Goal: Task Accomplishment & Management: Complete application form

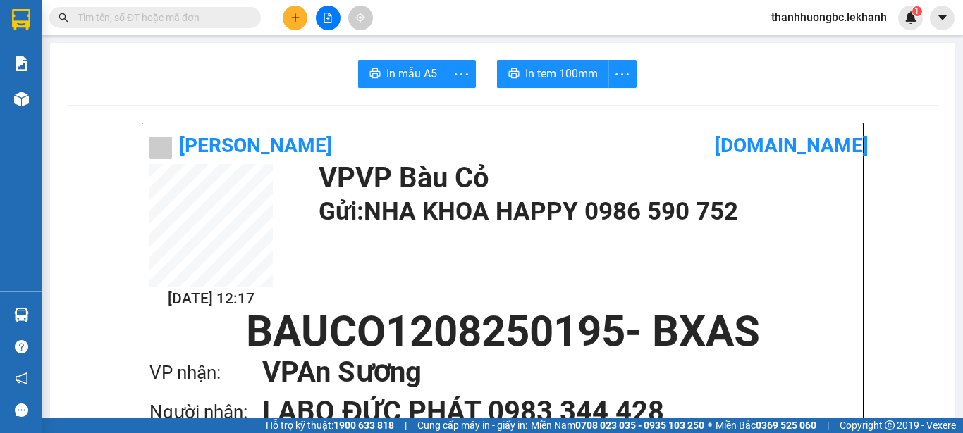
click at [297, 3] on div "Kết quả tìm kiếm ( 0 ) Bộ lọc No Data thanhhuongbc.lekhanh 1" at bounding box center [481, 17] width 963 height 35
click at [291, 27] on button at bounding box center [295, 18] width 25 height 25
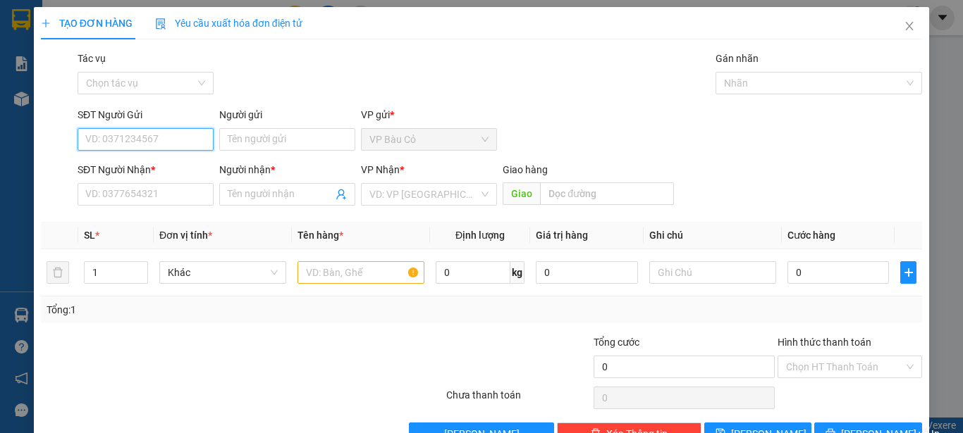
click at [192, 137] on input "SĐT Người Gửi" at bounding box center [146, 139] width 136 height 23
type input "0985812564"
click at [166, 166] on div "0985812564 - cô yến" at bounding box center [144, 168] width 118 height 16
type input "cô yến"
type input "0383818579"
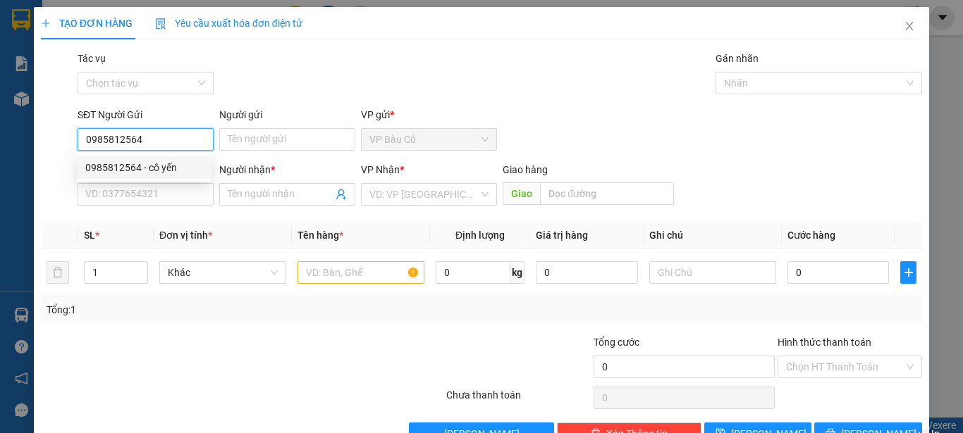
type input "mận"
type input "50.000"
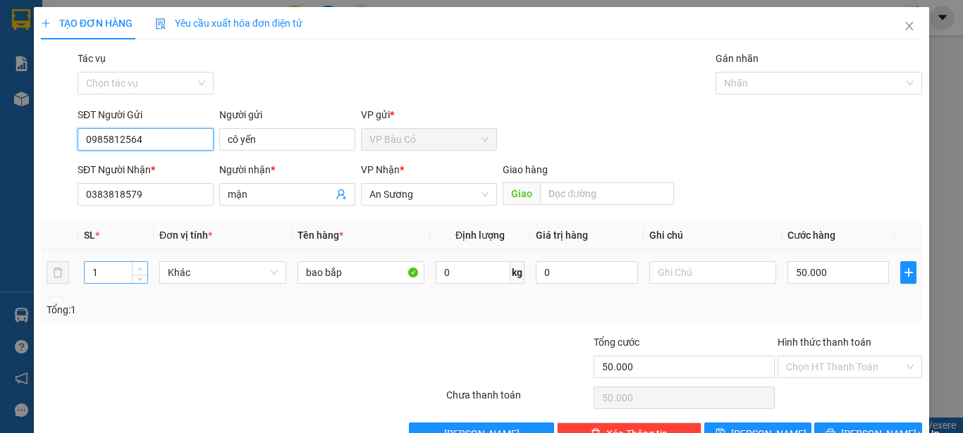
type input "0985812564"
type input "2"
click at [137, 267] on icon "up" at bounding box center [139, 269] width 5 height 5
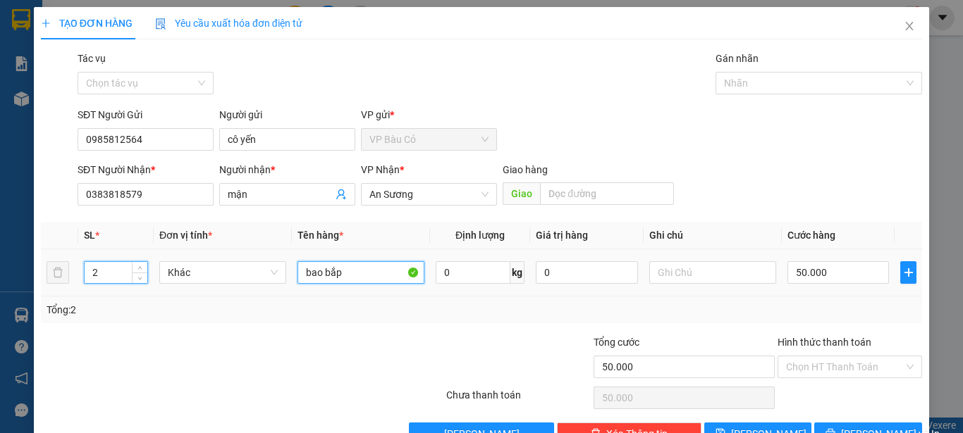
click at [353, 276] on input "bao bắp" at bounding box center [360, 272] width 127 height 23
type input "1 thùng đồ ăn+ 1 bịch bầu"
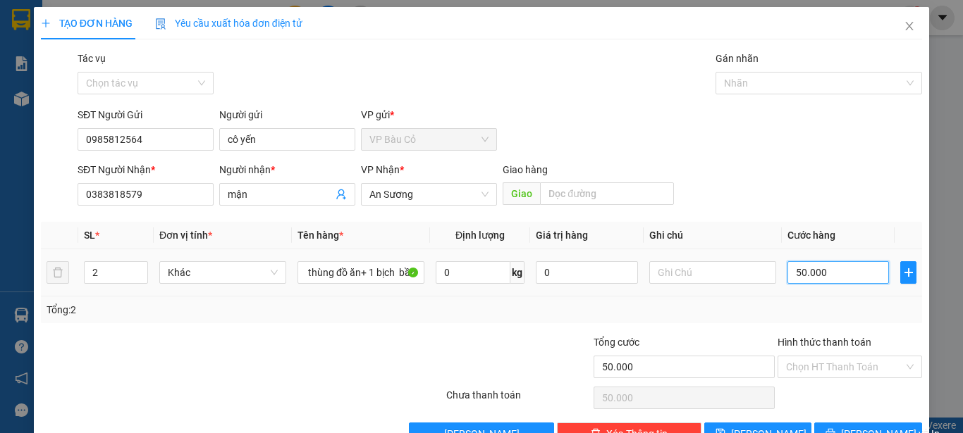
click at [848, 276] on input "50.000" at bounding box center [837, 272] width 101 height 23
type input "6"
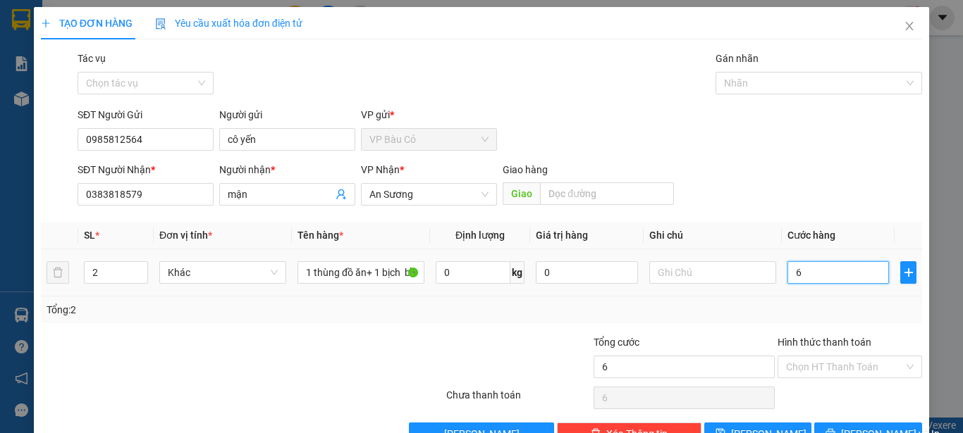
type input "60"
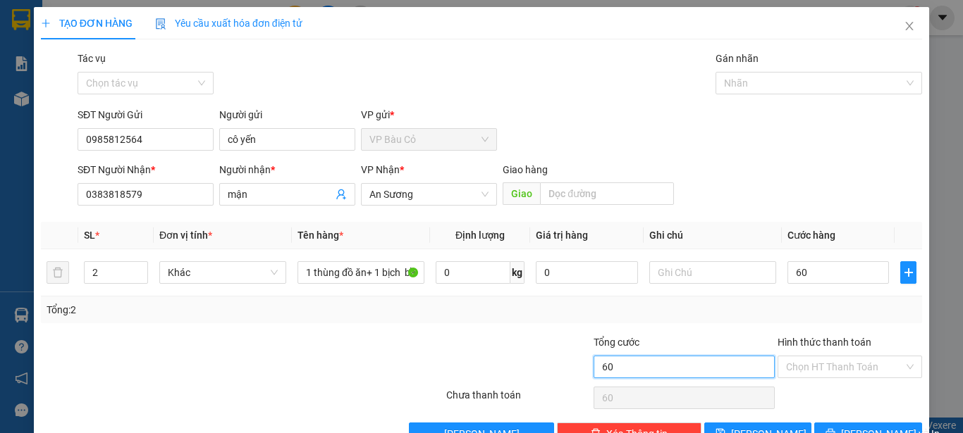
type input "60.000"
click at [614, 373] on input "60.000" at bounding box center [683, 367] width 181 height 23
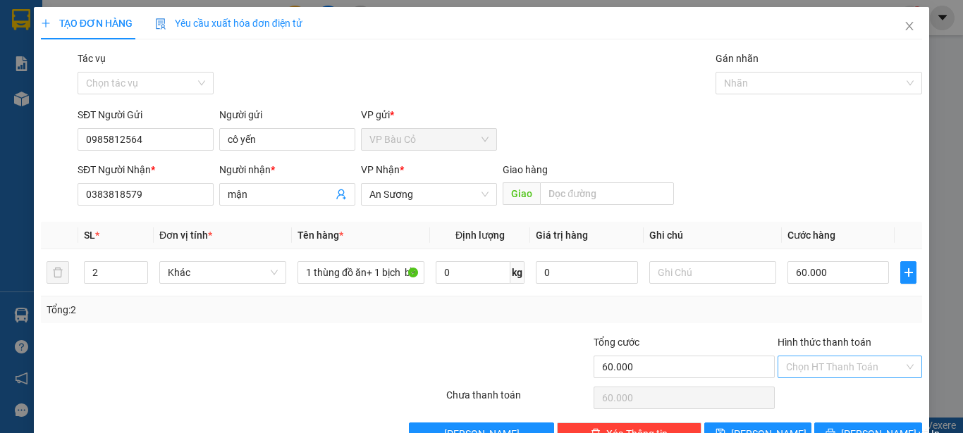
click at [861, 360] on input "Hình thức thanh toán" at bounding box center [845, 367] width 118 height 21
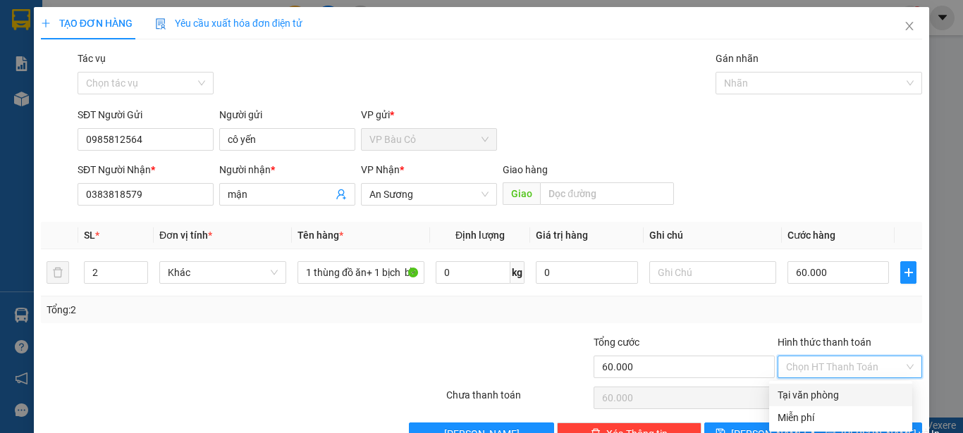
click at [836, 399] on div "Tại văn phòng" at bounding box center [840, 396] width 126 height 16
type input "0"
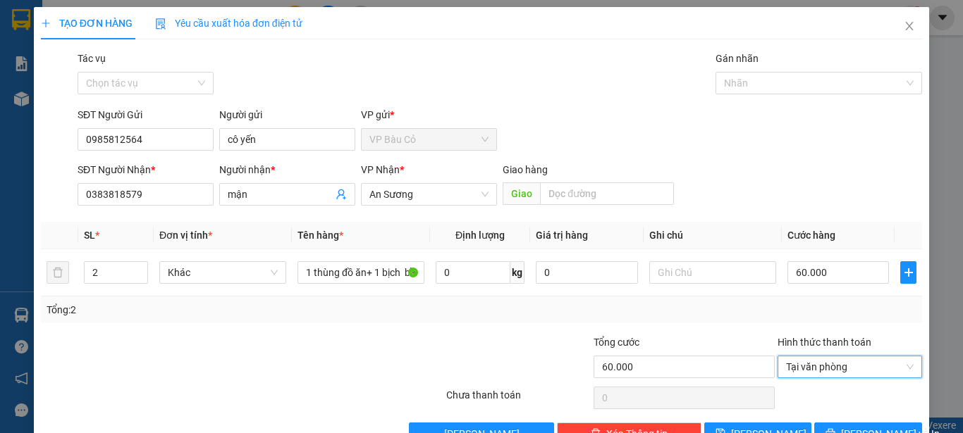
scroll to position [39, 0]
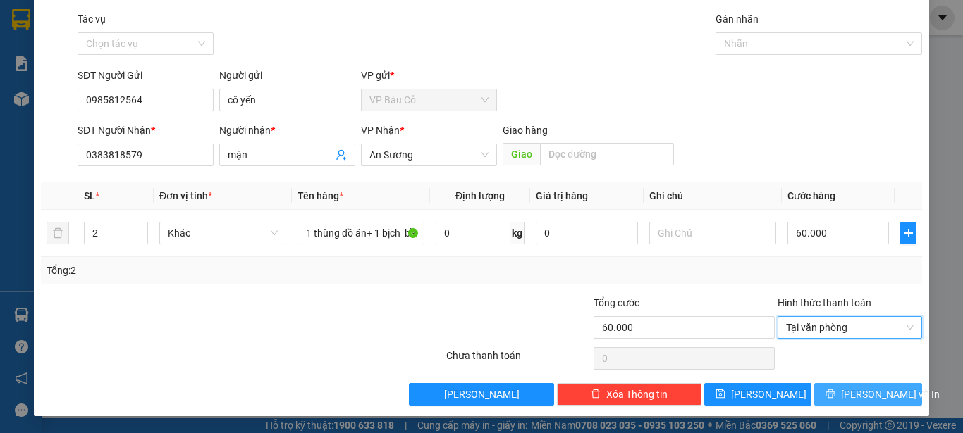
click at [871, 391] on span "[PERSON_NAME] và In" at bounding box center [890, 395] width 99 height 16
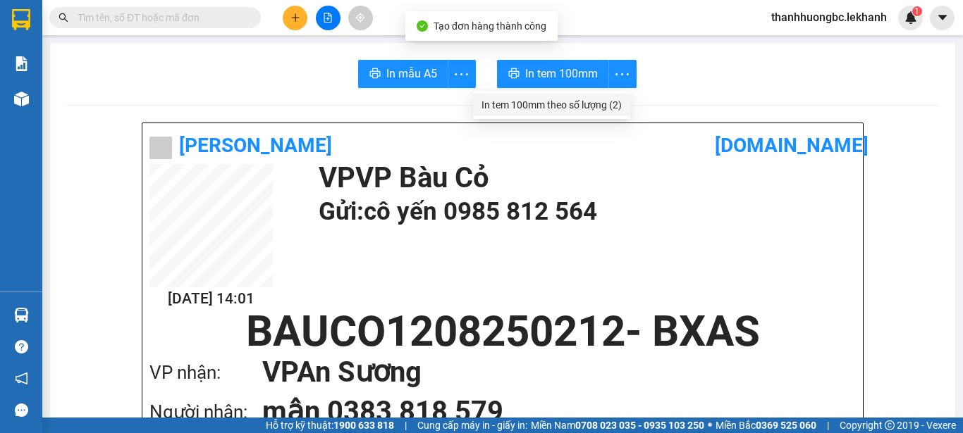
click at [608, 102] on div "In tem 100mm theo số lượng (2)" at bounding box center [551, 105] width 140 height 16
